Goal: Task Accomplishment & Management: Contribute content

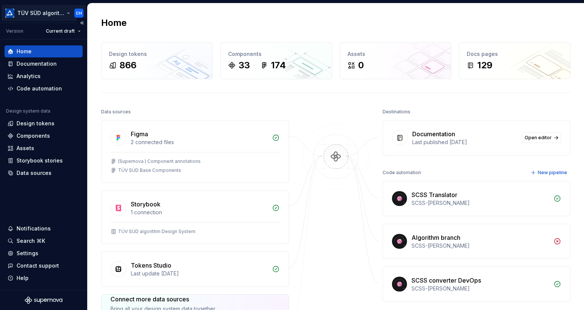
click at [69, 11] on html "TÜV SÜD algorithm CH Version Current draft Home Documentation Analytics Code au…" at bounding box center [292, 155] width 584 height 310
click at [232, 27] on html "TÜV SÜD algorithm CH Version Current draft Home Documentation Analytics Code au…" at bounding box center [292, 155] width 584 height 310
click at [198, 140] on div "2 connected files" at bounding box center [199, 143] width 137 height 8
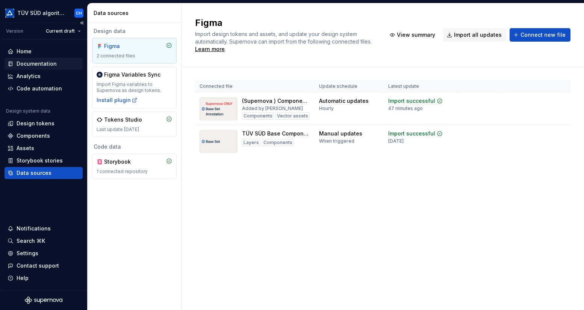
click at [30, 62] on div "Documentation" at bounding box center [37, 64] width 40 height 8
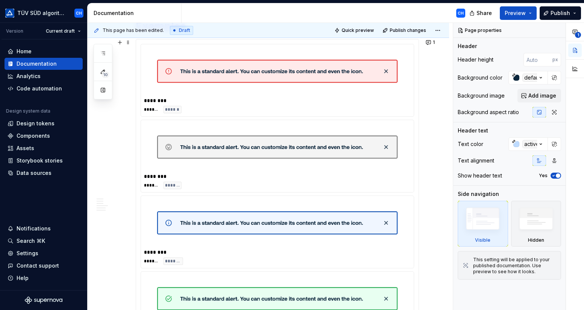
scroll to position [714, 0]
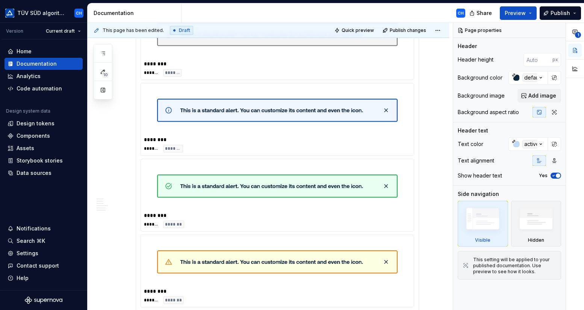
type textarea "*"
